Goal: Check status: Check status

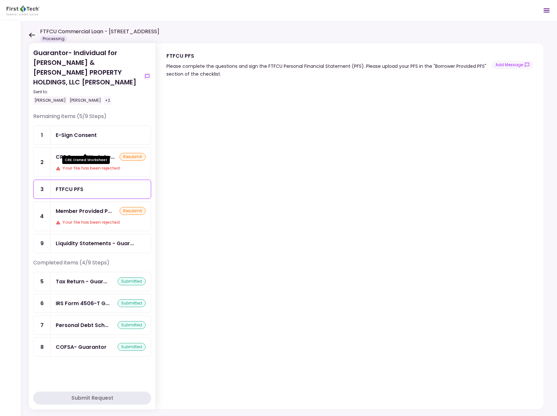
click at [94, 153] on div "CRE Owned Workshe..." at bounding box center [85, 157] width 59 height 8
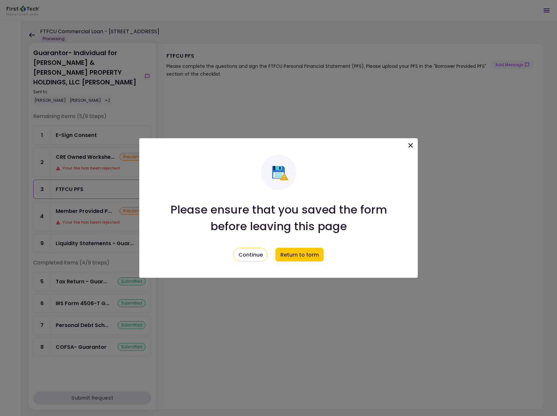
click at [412, 144] on icon at bounding box center [411, 145] width 8 height 8
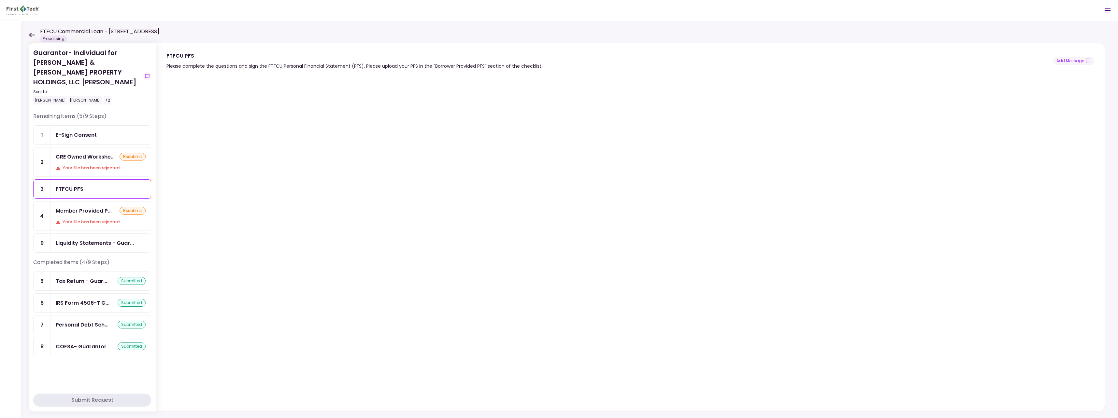
click at [31, 34] on icon at bounding box center [32, 35] width 6 height 5
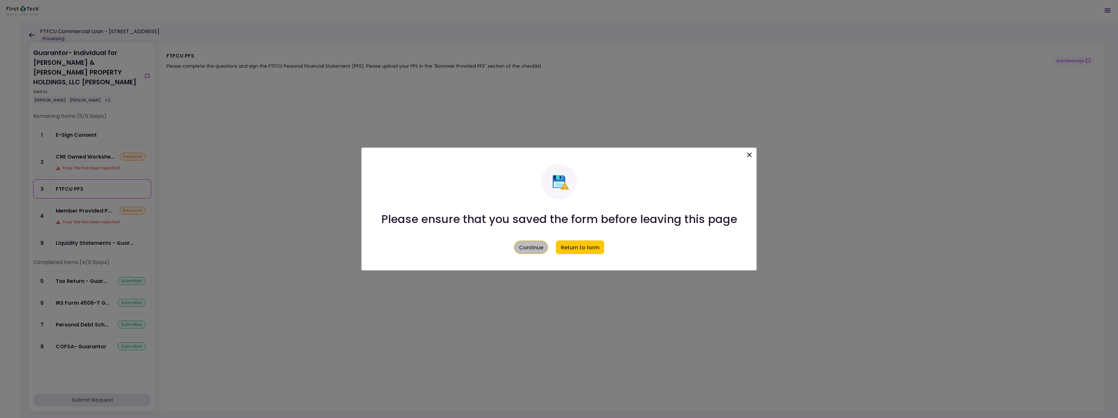
click at [538, 246] on button "Continue" at bounding box center [531, 248] width 34 height 14
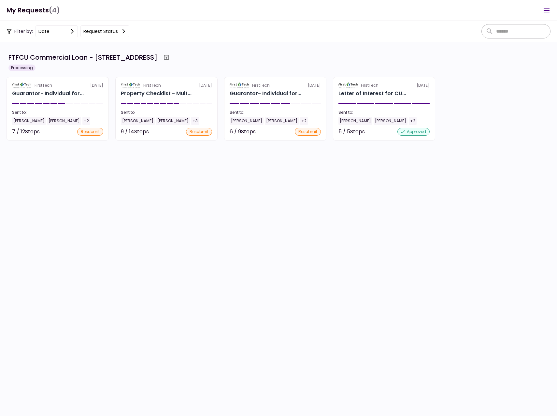
click at [37, 118] on div "Reginald Kelley" at bounding box center [29, 121] width 34 height 8
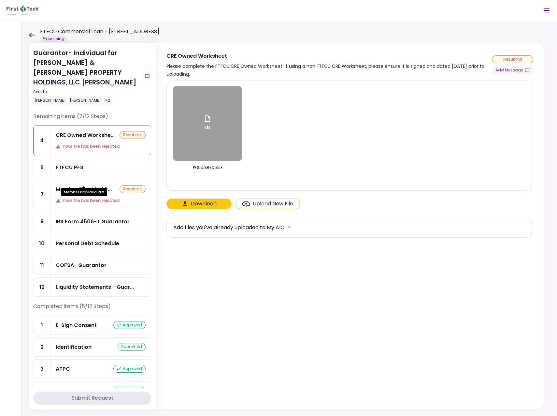
click at [87, 185] on div "Member Provided P..." at bounding box center [84, 189] width 56 height 8
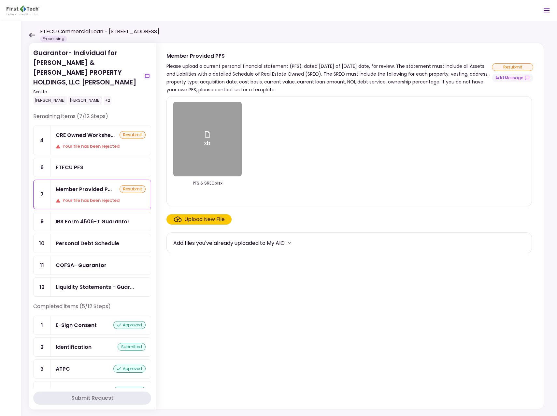
click at [31, 35] on icon at bounding box center [32, 35] width 6 height 5
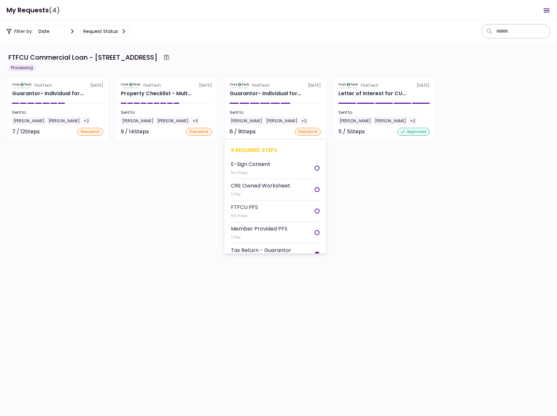
click at [242, 120] on div "[PERSON_NAME]" at bounding box center [247, 121] width 34 height 8
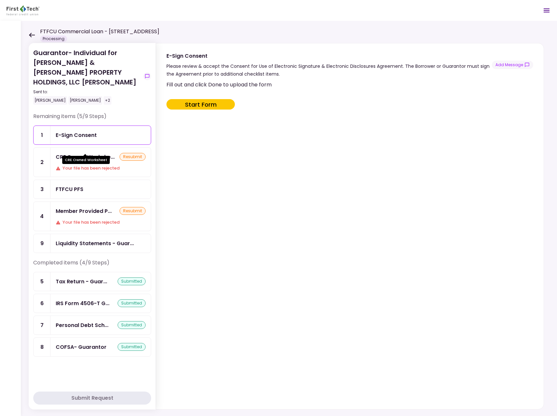
click at [95, 153] on div "CRE Owned Workshe..." at bounding box center [85, 157] width 59 height 8
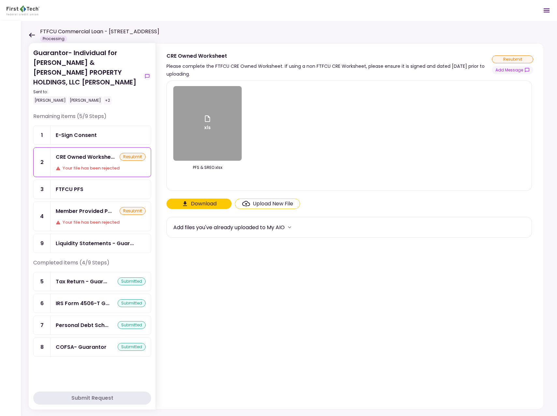
click at [208, 134] on div "xls" at bounding box center [207, 123] width 68 height 75
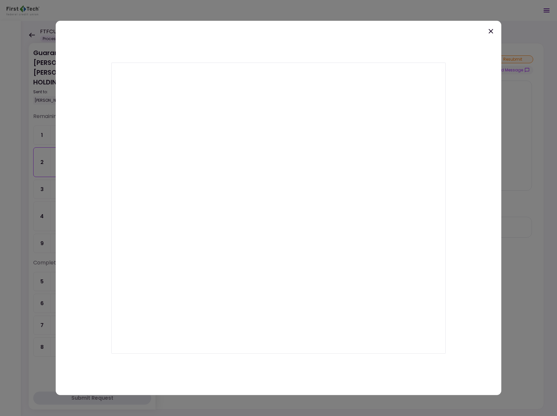
click at [364, 33] on div at bounding box center [279, 208] width 446 height 374
click at [491, 31] on icon at bounding box center [491, 31] width 5 height 5
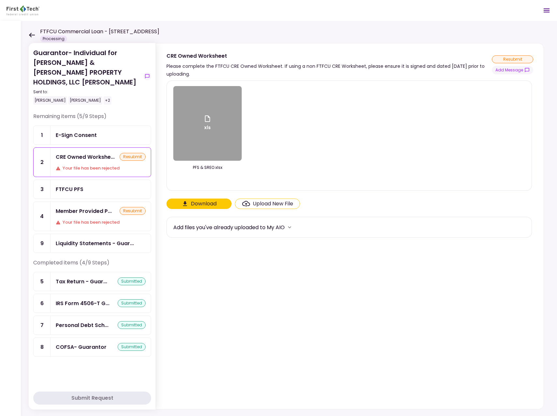
click at [31, 35] on icon at bounding box center [32, 35] width 6 height 5
click at [30, 35] on icon at bounding box center [32, 35] width 6 height 5
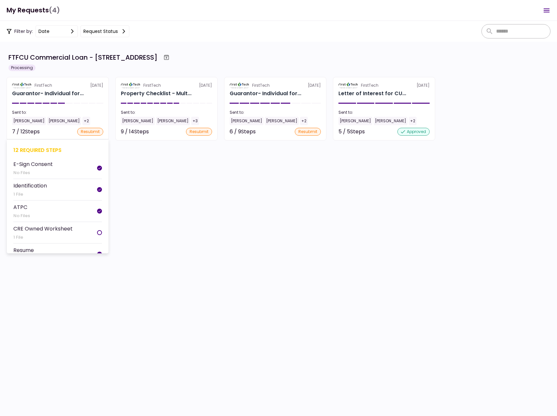
click at [27, 119] on div "Reginald Kelley" at bounding box center [29, 121] width 34 height 8
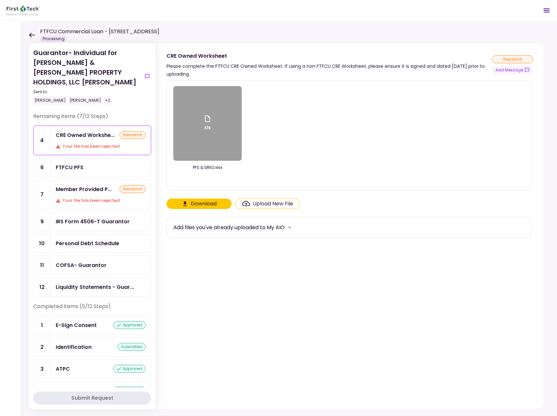
click at [31, 35] on icon at bounding box center [32, 35] width 6 height 5
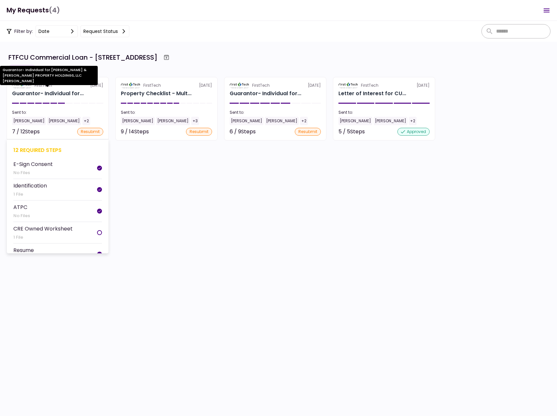
click at [33, 93] on div "Guarantor- Individual for..." at bounding box center [48, 94] width 72 height 8
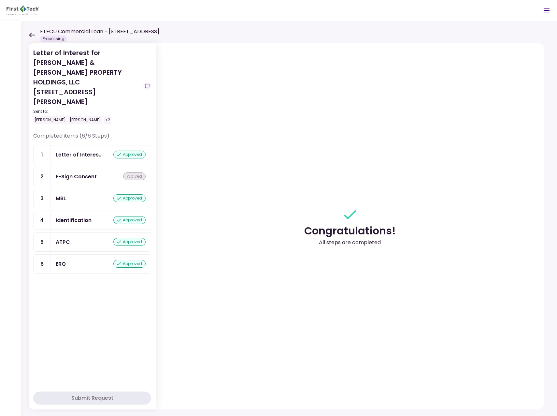
click at [31, 34] on icon at bounding box center [32, 35] width 6 height 5
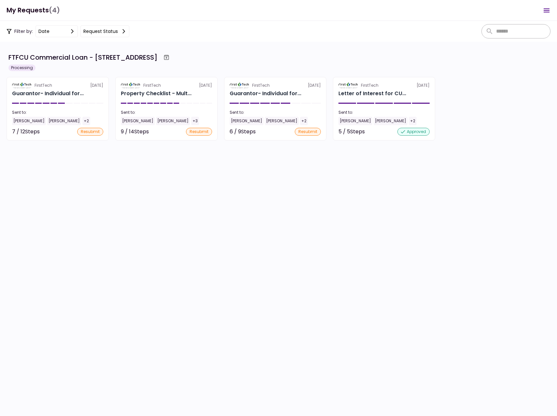
click at [163, 169] on section "FTFCU Commercial Loan - 513 E Caney Street Wharton TX Processing FirstTech 4 Se…" at bounding box center [278, 229] width 557 height 374
click at [24, 120] on div "Reginald Kelley" at bounding box center [29, 121] width 34 height 8
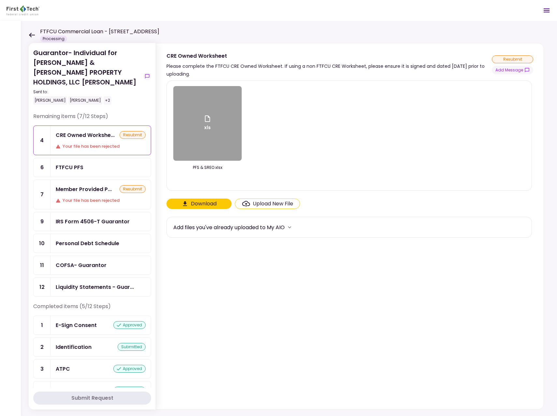
click at [31, 34] on icon at bounding box center [32, 35] width 6 height 5
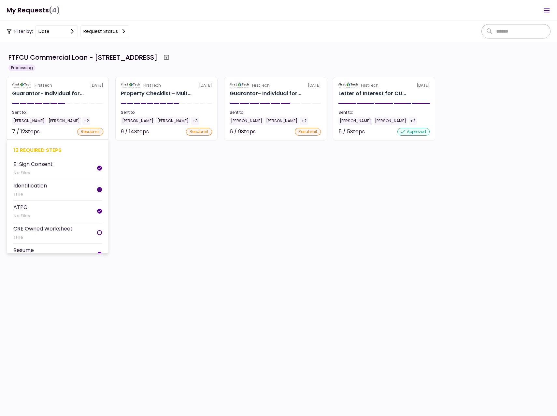
click at [23, 120] on div "Reginald Kelley" at bounding box center [29, 121] width 34 height 8
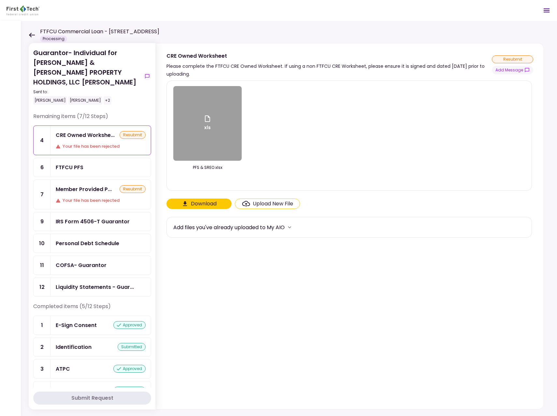
click at [72, 163] on div "FTFCU PFS" at bounding box center [70, 167] width 28 height 8
